Goal: Task Accomplishment & Management: Use online tool/utility

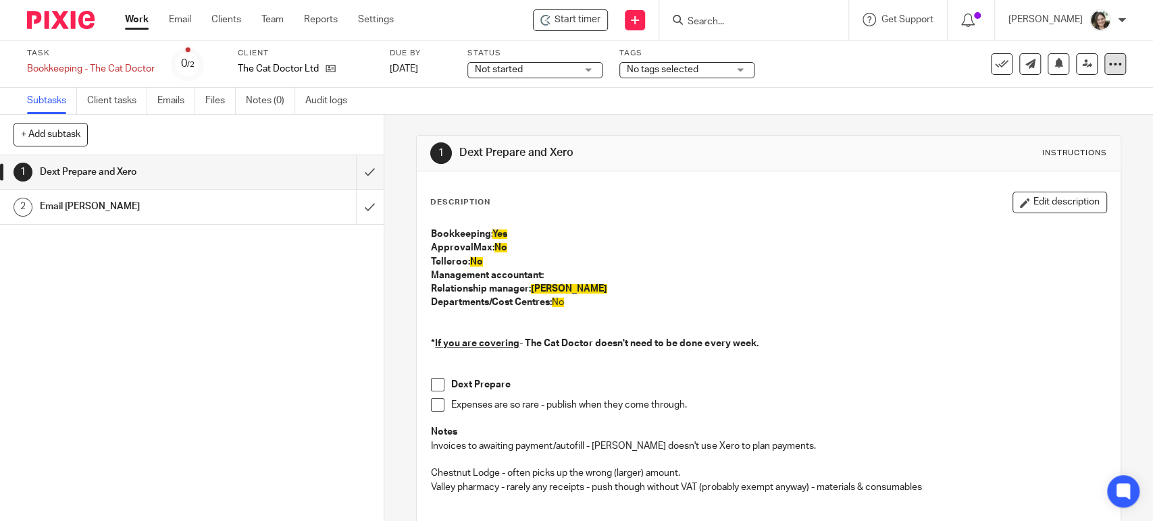
click at [1108, 63] on icon at bounding box center [1115, 64] width 14 height 14
click at [1001, 178] on icon "submit" at bounding box center [1003, 177] width 10 height 10
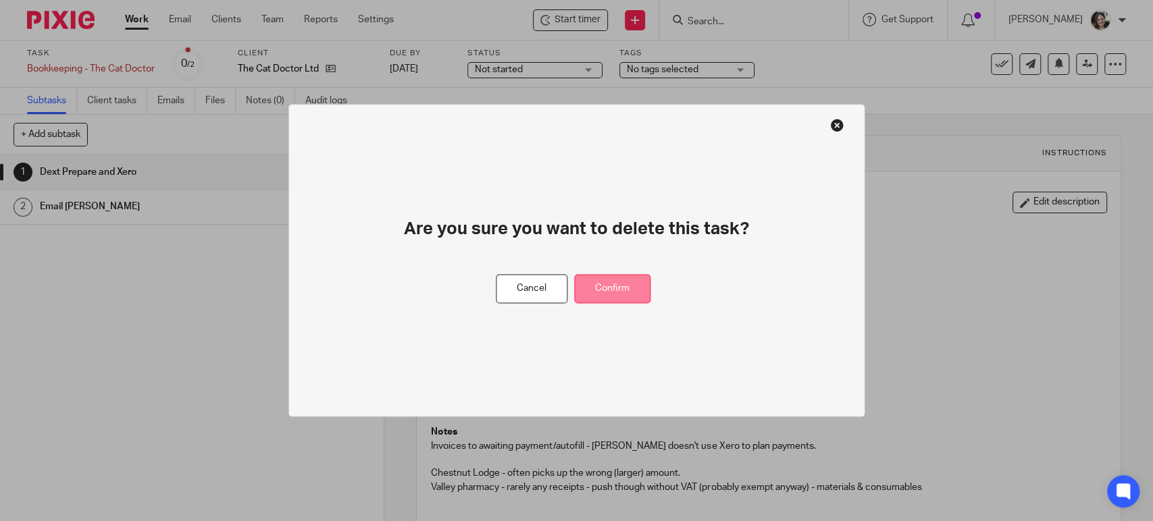
click at [634, 288] on button "Confirm" at bounding box center [612, 289] width 76 height 29
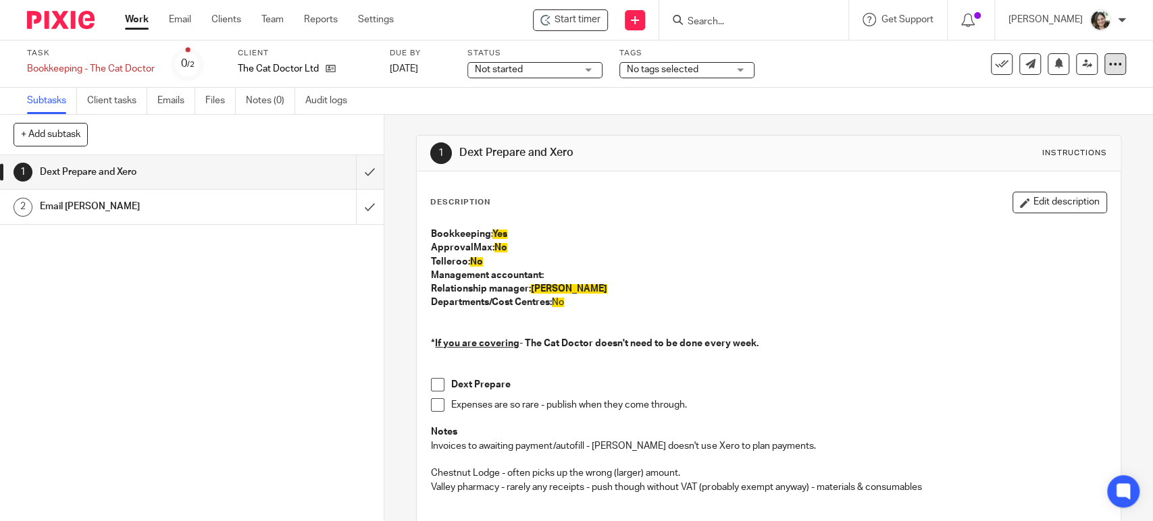
click at [1108, 66] on icon at bounding box center [1115, 64] width 14 height 14
click at [1006, 178] on icon "submit" at bounding box center [1003, 177] width 10 height 10
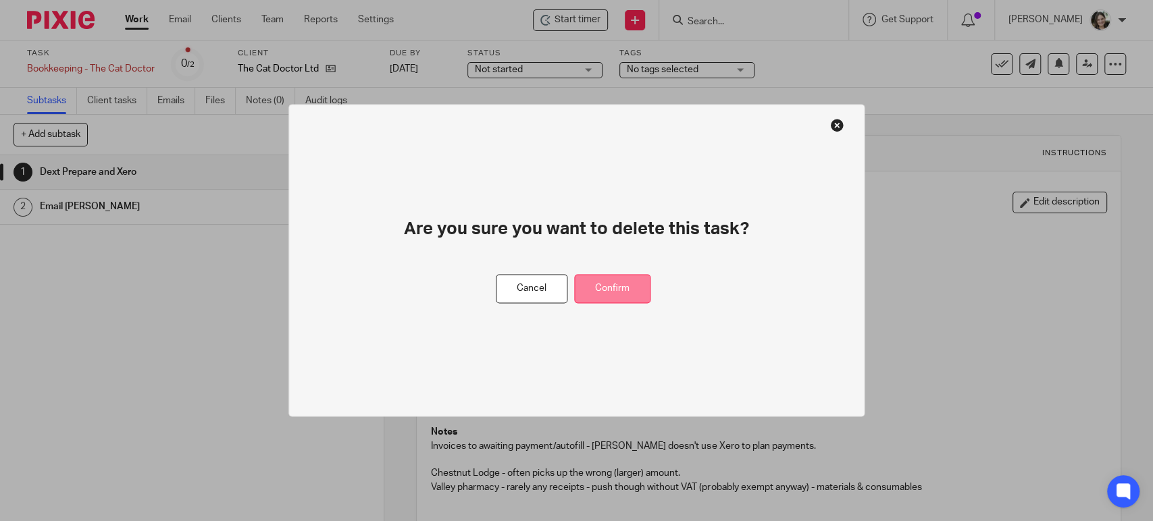
click at [627, 290] on button "Confirm" at bounding box center [612, 289] width 76 height 29
